Goal: Task Accomplishment & Management: Use online tool/utility

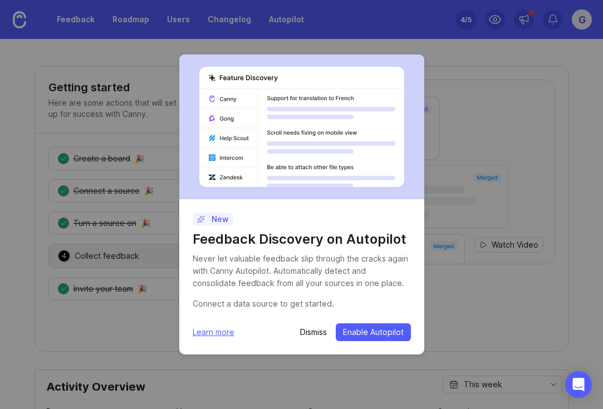
click at [317, 333] on p "Dismiss" at bounding box center [313, 332] width 27 height 11
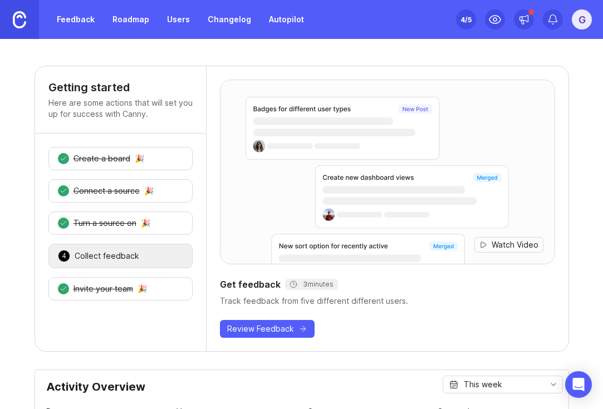
click at [579, 22] on div "G" at bounding box center [582, 19] width 20 height 20
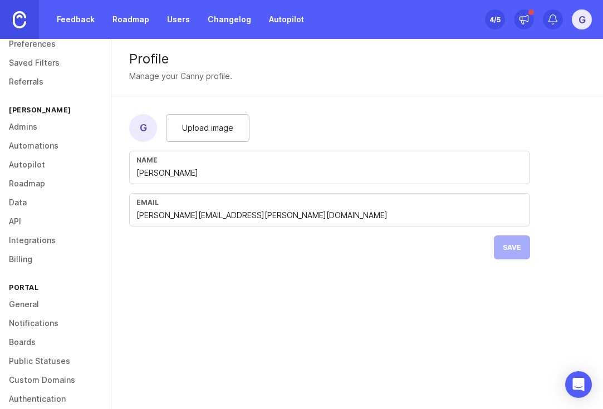
scroll to position [55, 0]
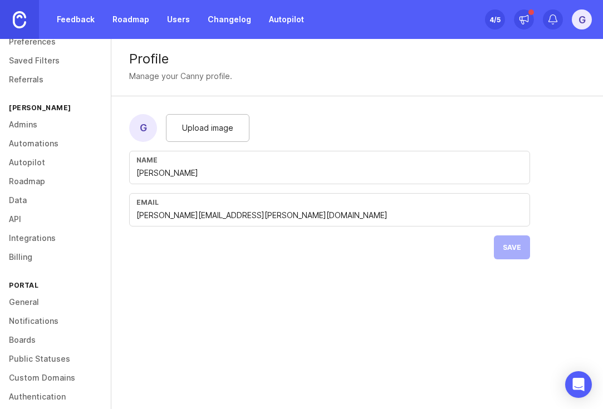
click at [29, 237] on link "Integrations" at bounding box center [55, 238] width 111 height 19
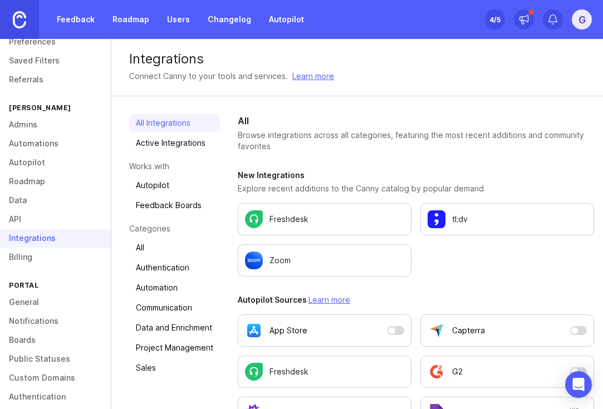
click at [296, 268] on div "Zoom" at bounding box center [324, 261] width 159 height 18
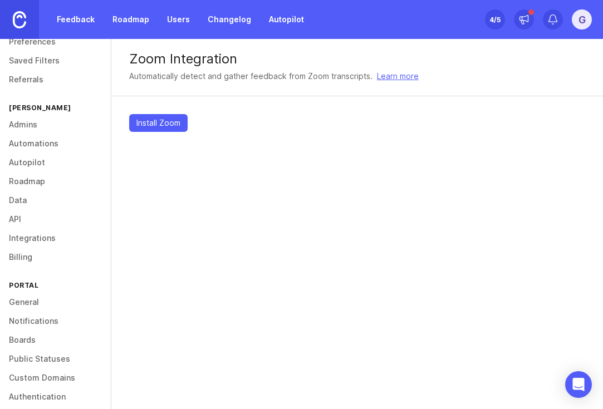
click at [171, 124] on span "Install Zoom" at bounding box center [158, 122] width 44 height 11
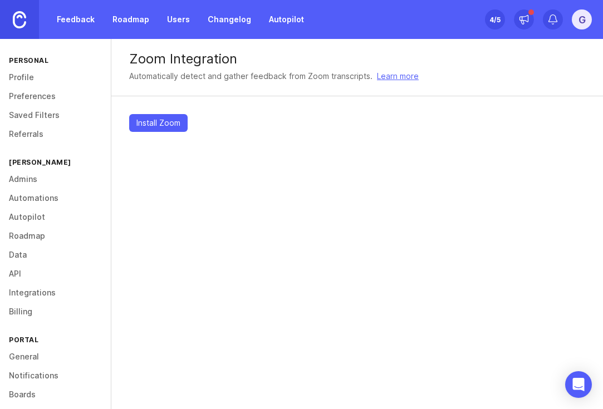
click at [159, 126] on span "Install Zoom" at bounding box center [158, 122] width 44 height 11
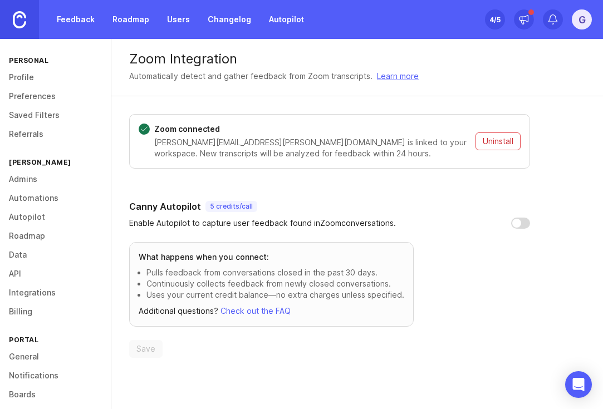
click at [25, 291] on link "Integrations" at bounding box center [55, 292] width 111 height 19
